Goal: Information Seeking & Learning: Learn about a topic

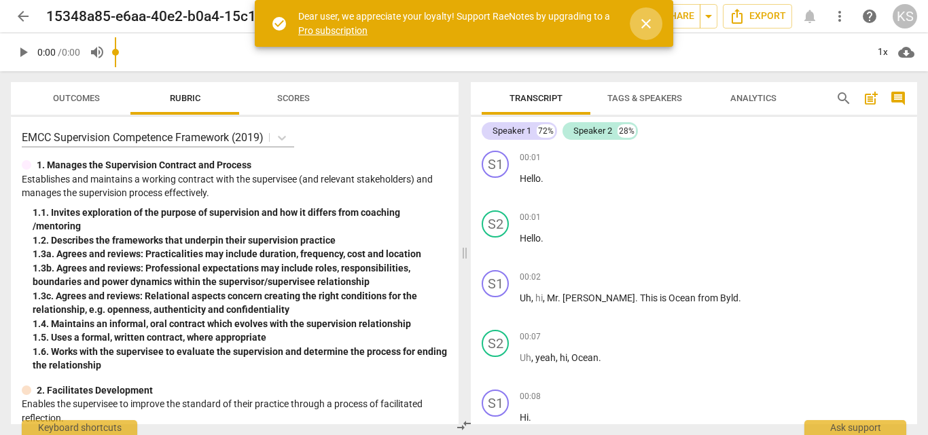
click at [651, 22] on span "close" at bounding box center [646, 24] width 16 height 16
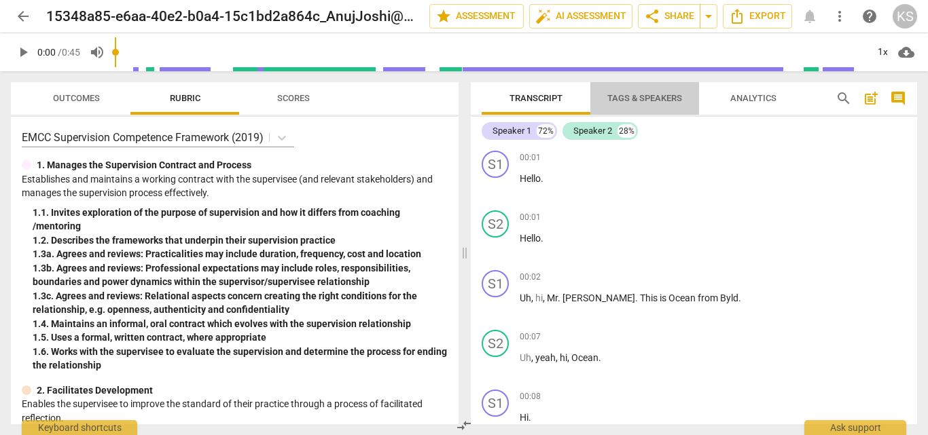
click at [649, 99] on span "Tags & Speakers" at bounding box center [644, 98] width 75 height 10
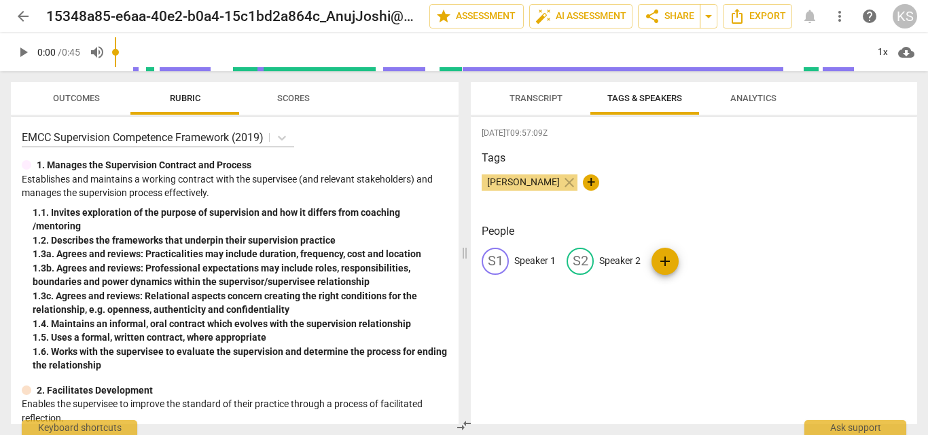
click at [748, 90] on span "Analytics" at bounding box center [753, 99] width 79 height 18
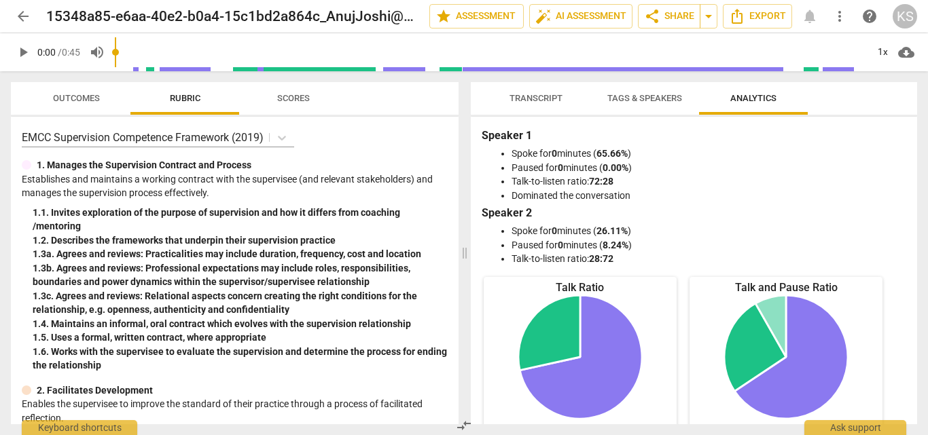
scroll to position [312, 0]
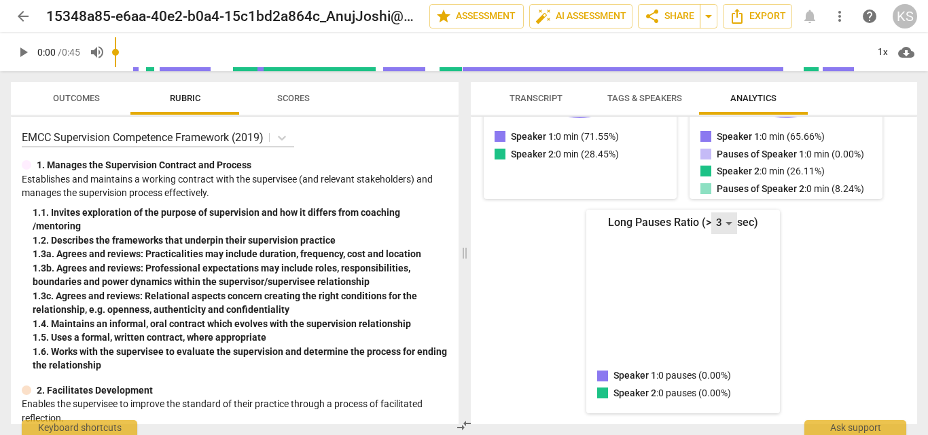
click at [720, 221] on div "3" at bounding box center [724, 224] width 26 height 22
click at [720, 401] on li "10" at bounding box center [724, 405] width 33 height 26
click at [727, 232] on div "10" at bounding box center [724, 224] width 26 height 22
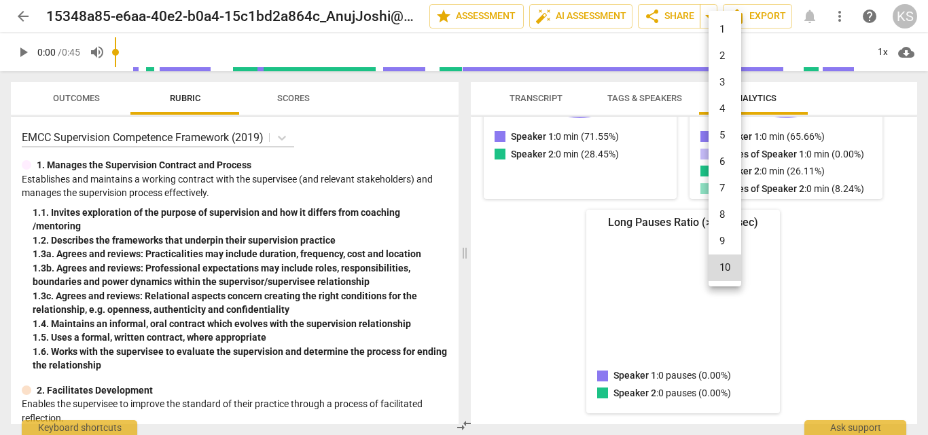
click at [725, 33] on li "1" at bounding box center [724, 29] width 33 height 26
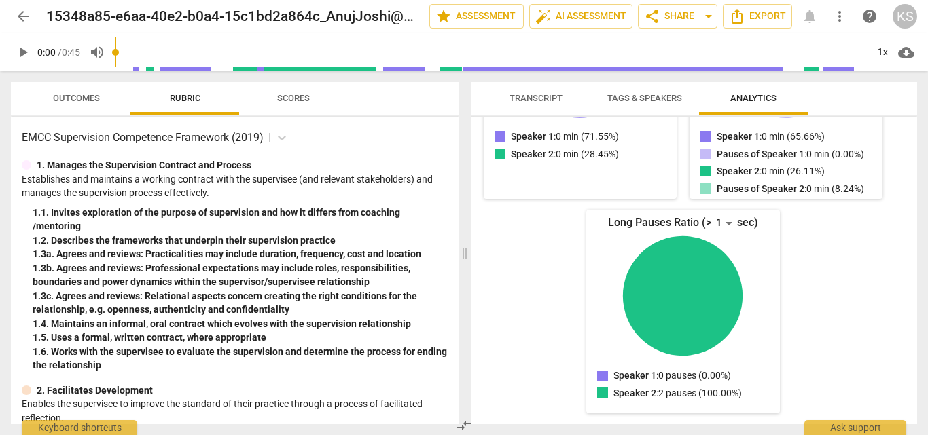
click at [824, 289] on div "Talk Ratio Speaker 1: 0 min (71.55%) Speaker 2: 0 min (28.45%) Speaker 1 : 0 mi…" at bounding box center [682, 195] width 403 height 437
click at [727, 222] on div "1" at bounding box center [724, 224] width 26 height 22
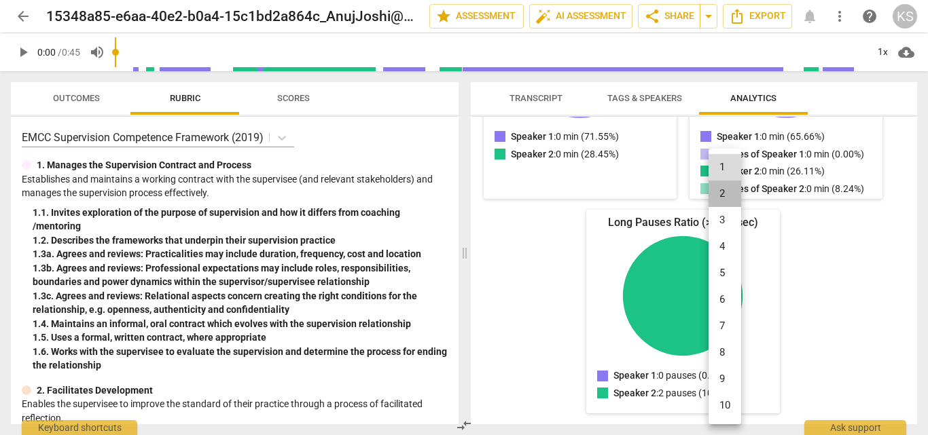
click at [729, 199] on li "2" at bounding box center [724, 194] width 33 height 26
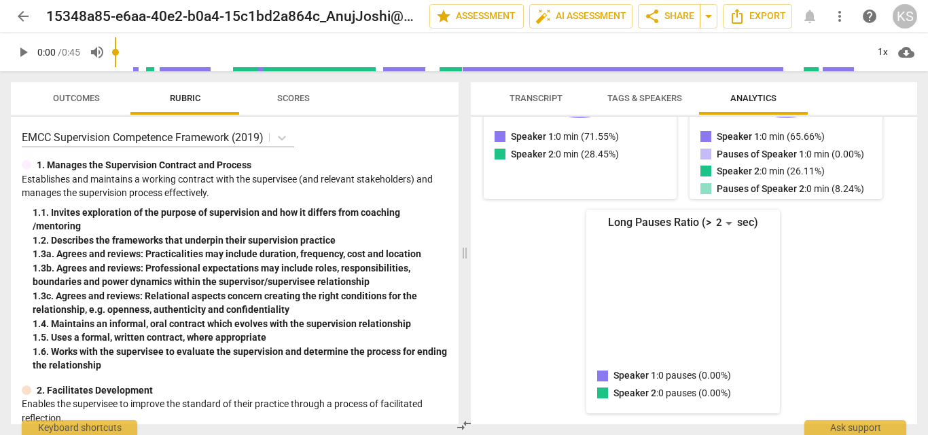
click at [803, 291] on div "Talk Ratio Speaker 1: 0 min (71.55%) Speaker 2: 0 min (28.45%) Speaker 1 : 0 mi…" at bounding box center [682, 195] width 403 height 437
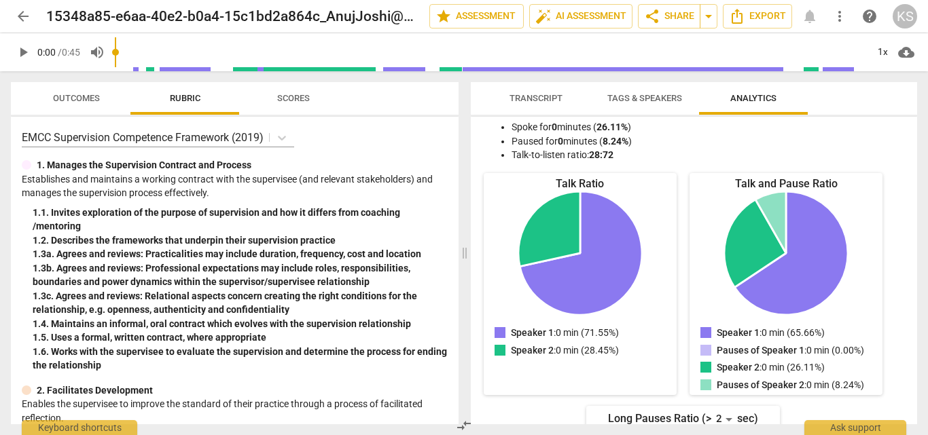
scroll to position [0, 0]
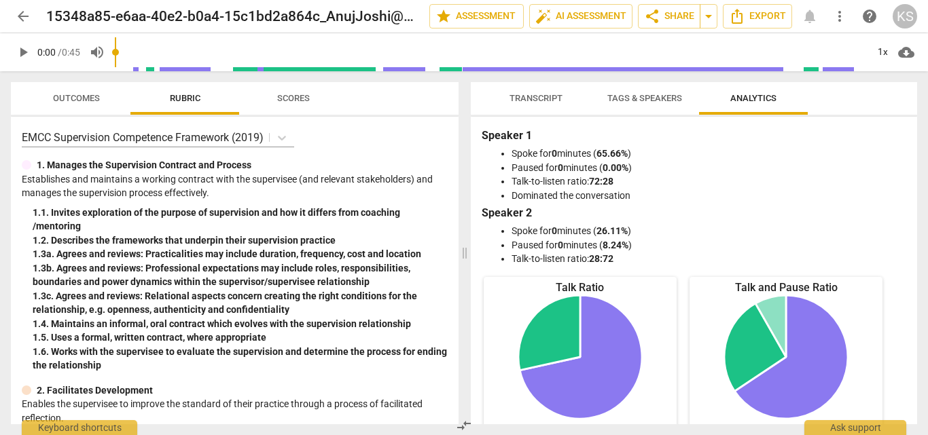
click at [770, 318] on icon "Pauses of Speaker 2: 0 min (8.24%)" at bounding box center [770, 326] width 31 height 62
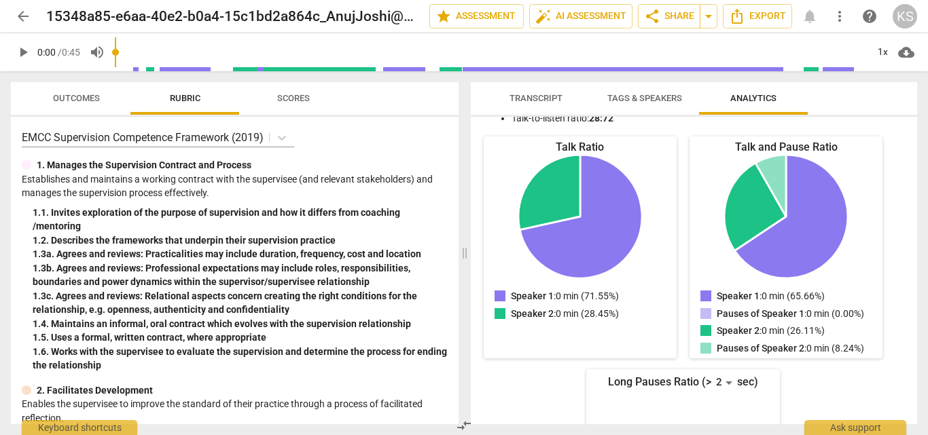
scroll to position [145, 0]
